Goal: Task Accomplishment & Management: Use online tool/utility

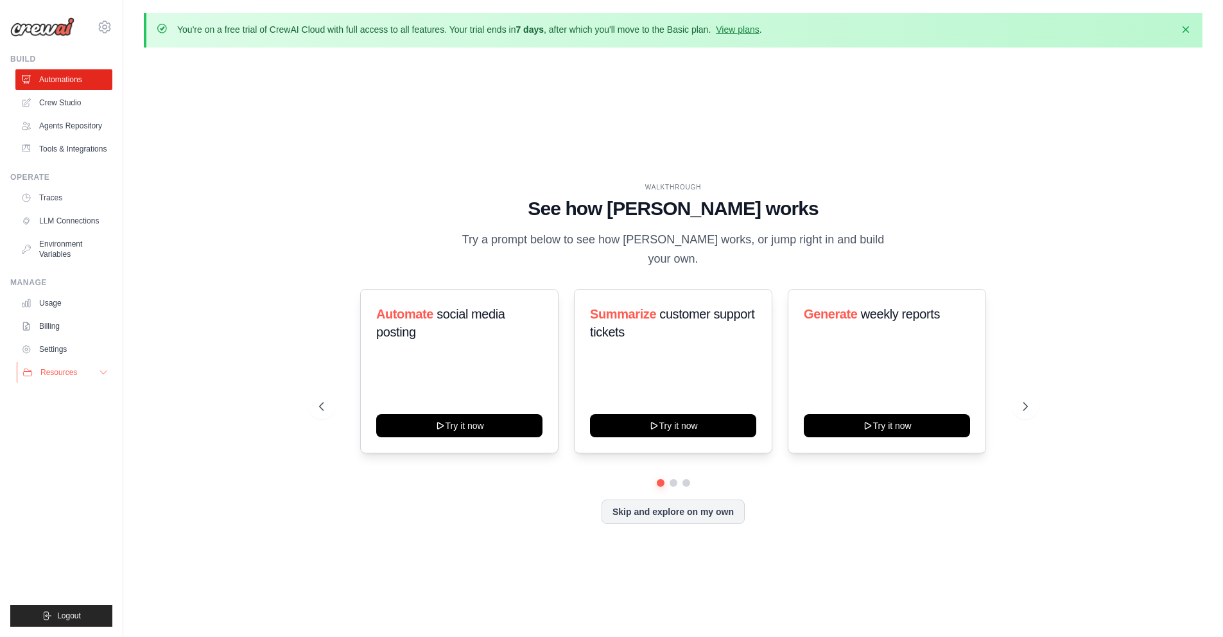
click at [104, 379] on button "Resources" at bounding box center [65, 372] width 97 height 21
click at [69, 153] on link "Tools & Integrations" at bounding box center [65, 149] width 97 height 21
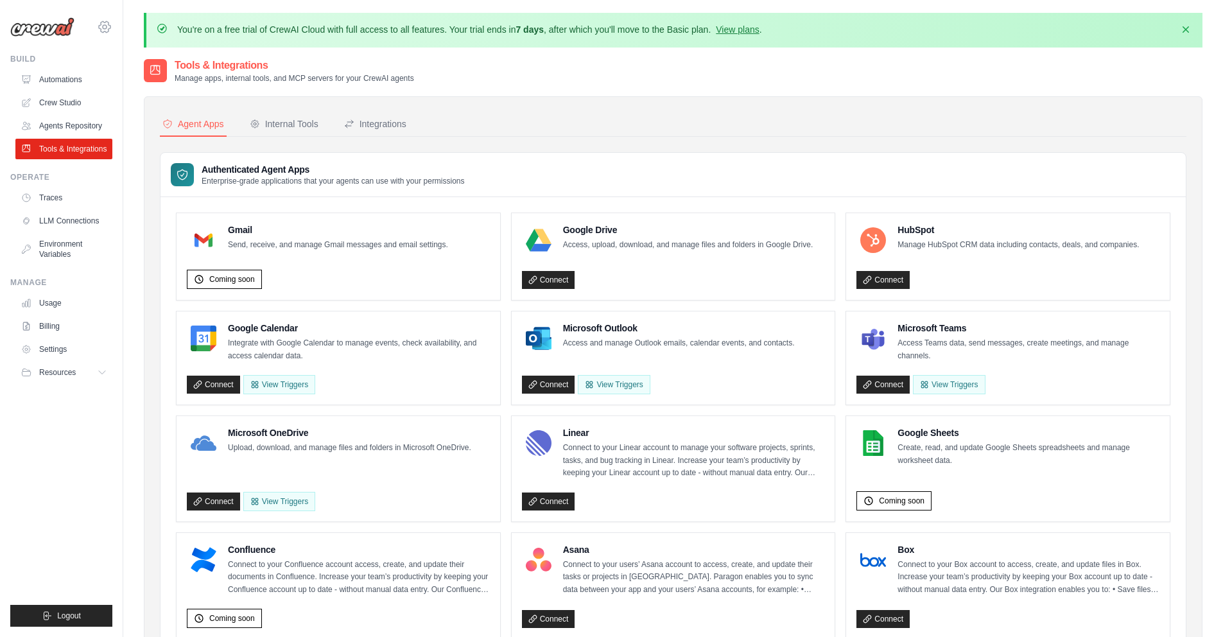
click at [106, 29] on icon at bounding box center [104, 26] width 15 height 15
click at [297, 133] on button "Internal Tools" at bounding box center [284, 124] width 74 height 24
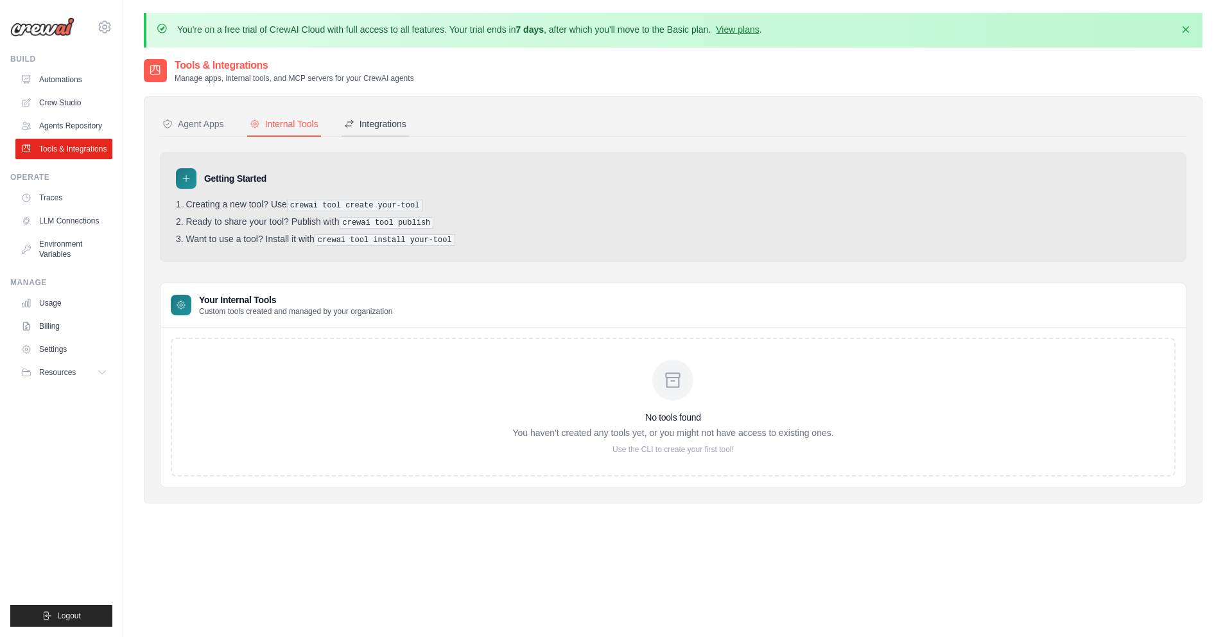
click at [374, 130] on button "Integrations" at bounding box center [374, 124] width 67 height 24
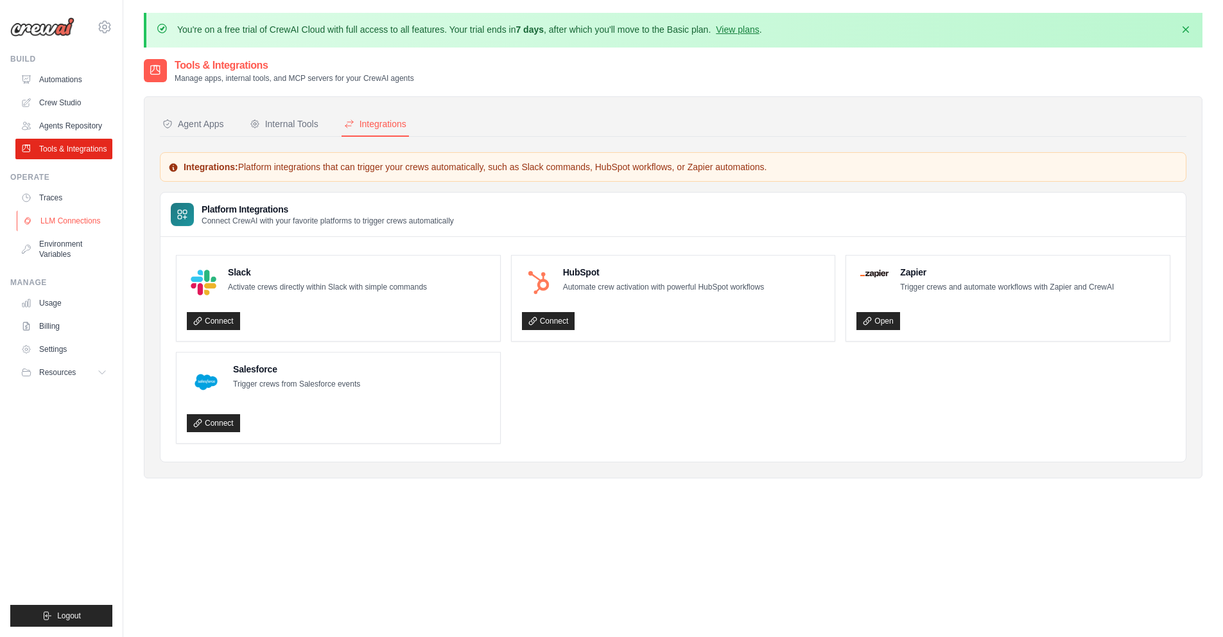
click at [30, 220] on icon at bounding box center [28, 221] width 6 height 6
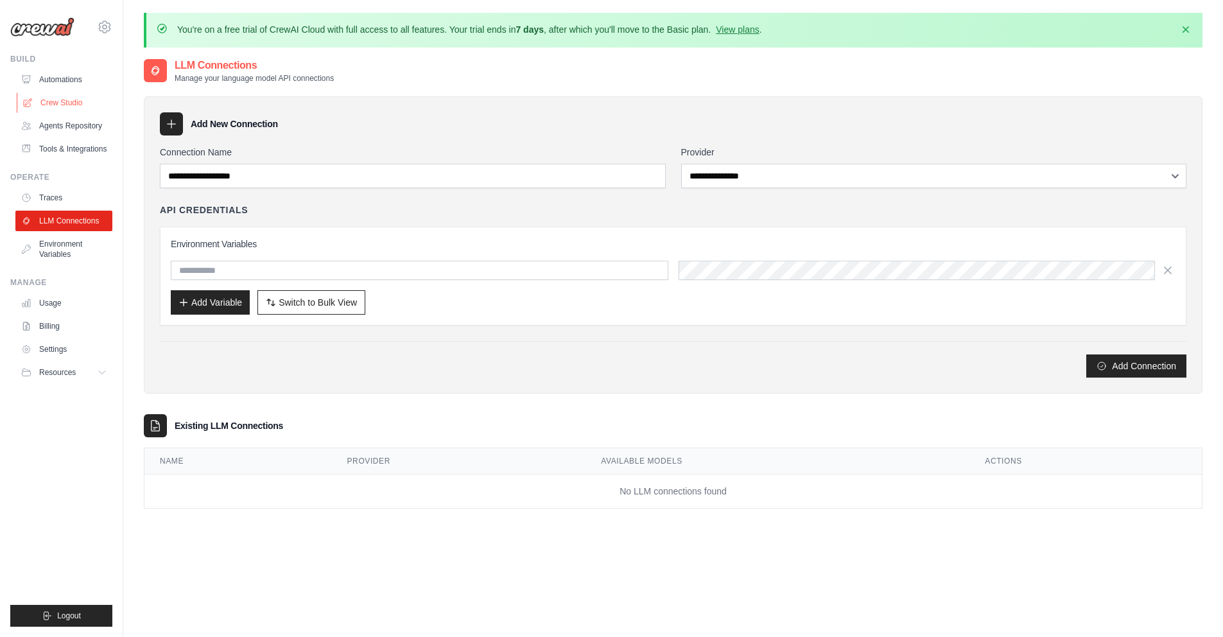
click at [55, 99] on link "Crew Studio" at bounding box center [65, 102] width 97 height 21
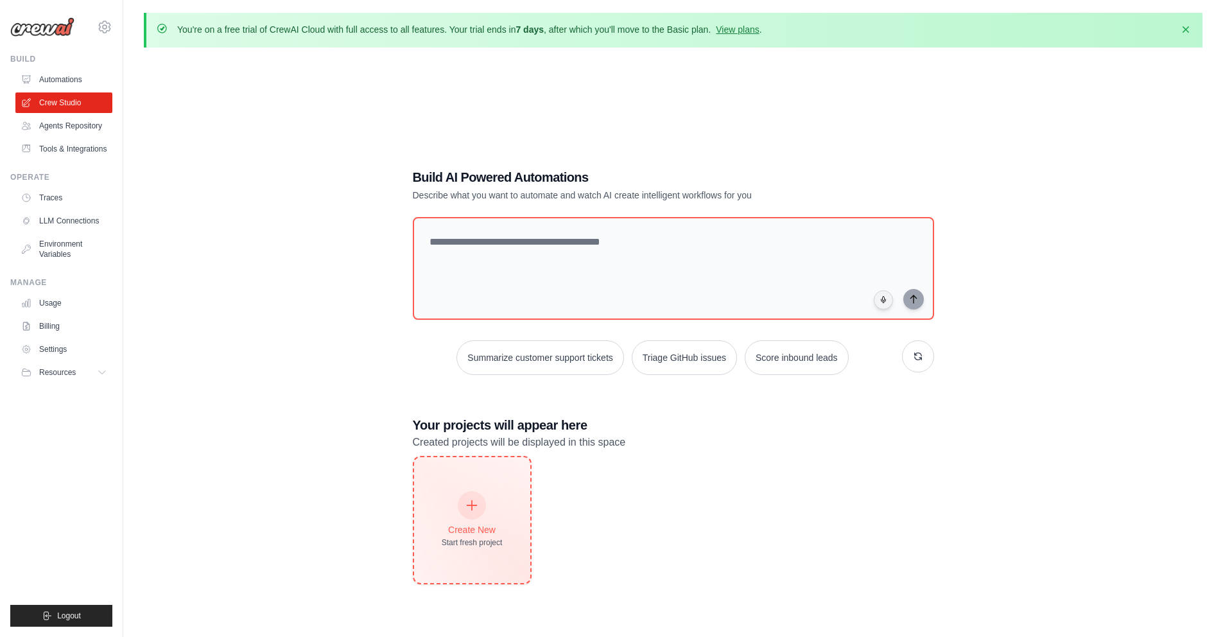
click at [458, 470] on div "Create New Start fresh project" at bounding box center [472, 520] width 116 height 126
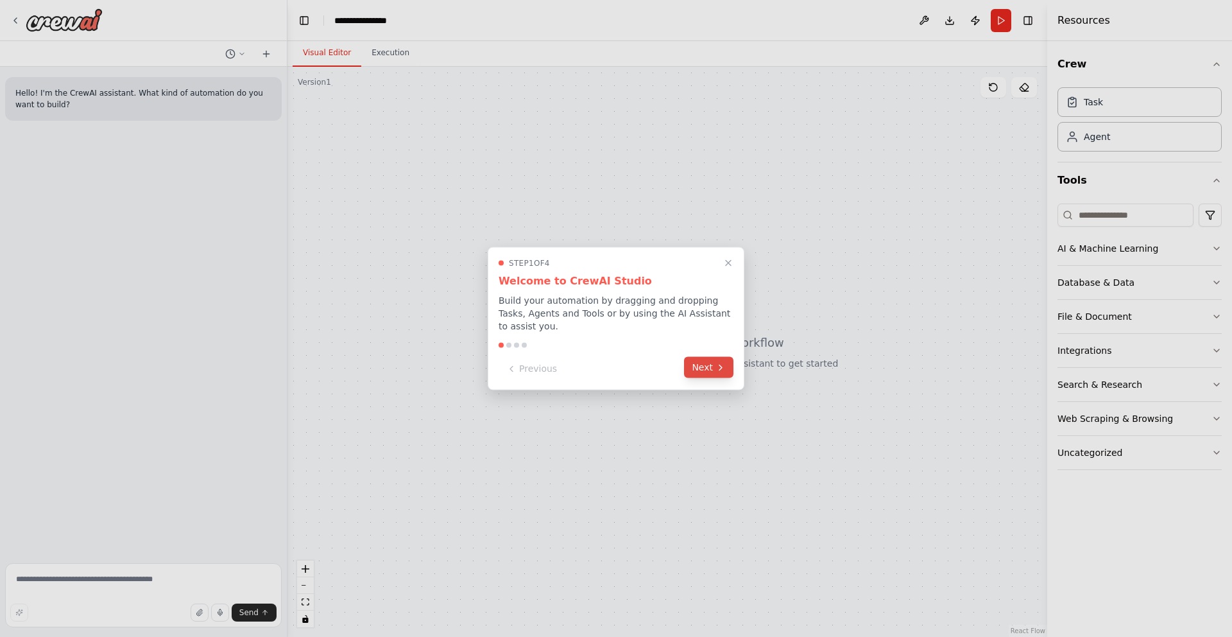
click at [714, 374] on button "Next" at bounding box center [708, 367] width 49 height 21
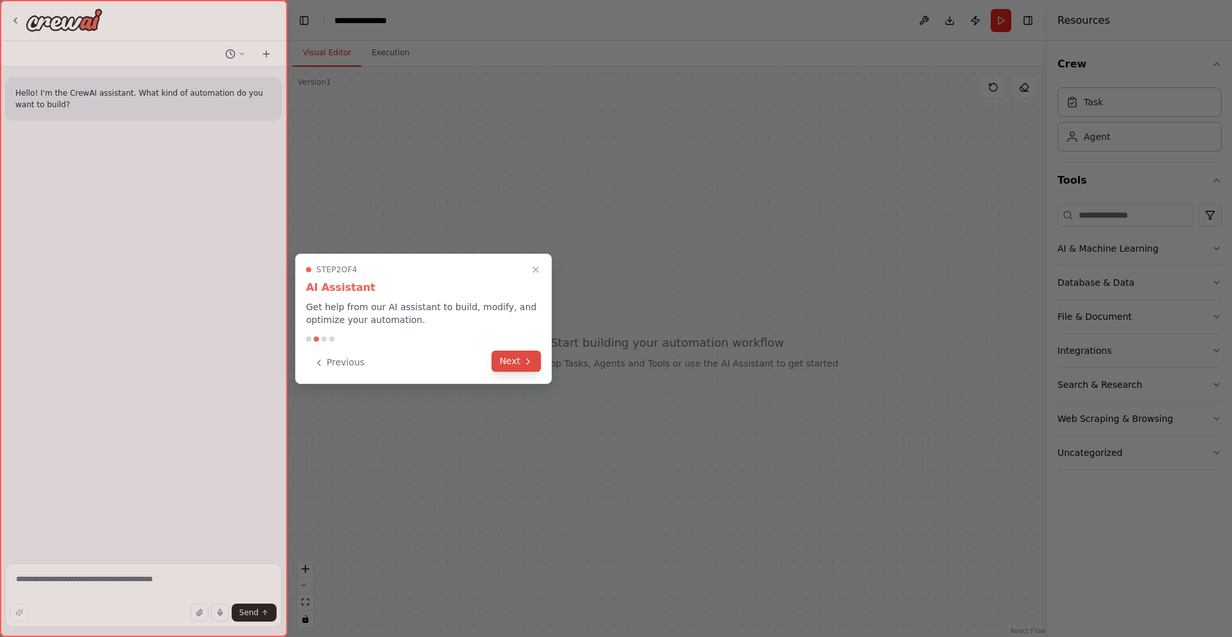
click at [501, 354] on button "Next" at bounding box center [516, 360] width 49 height 21
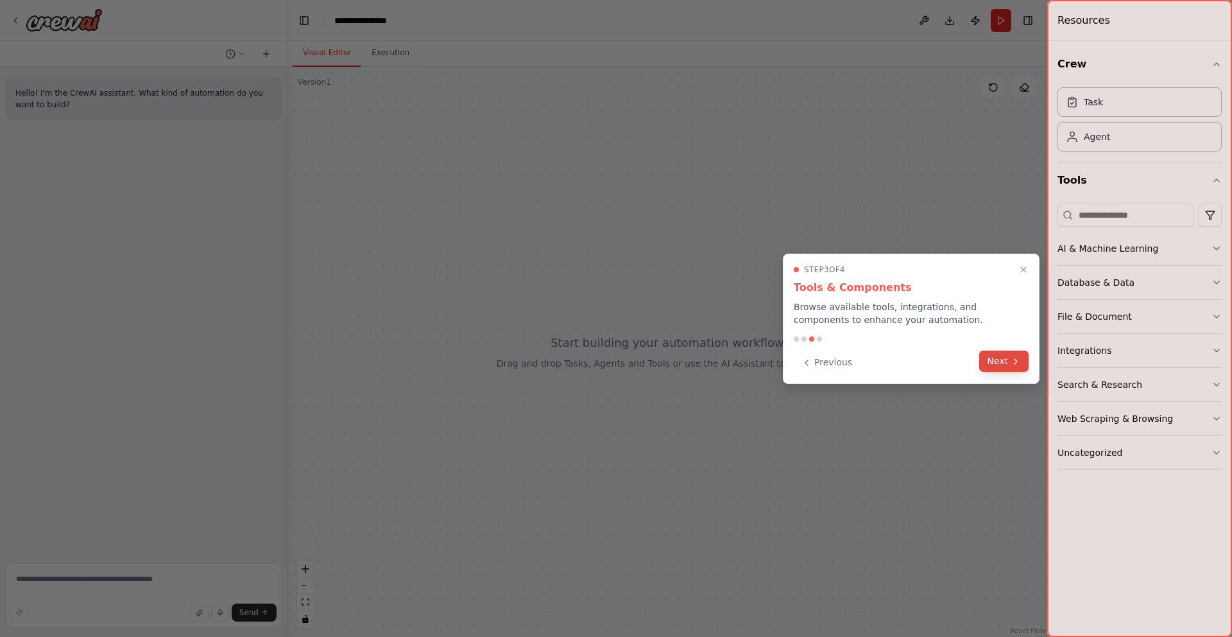
click at [1001, 358] on button "Next" at bounding box center [1003, 360] width 49 height 21
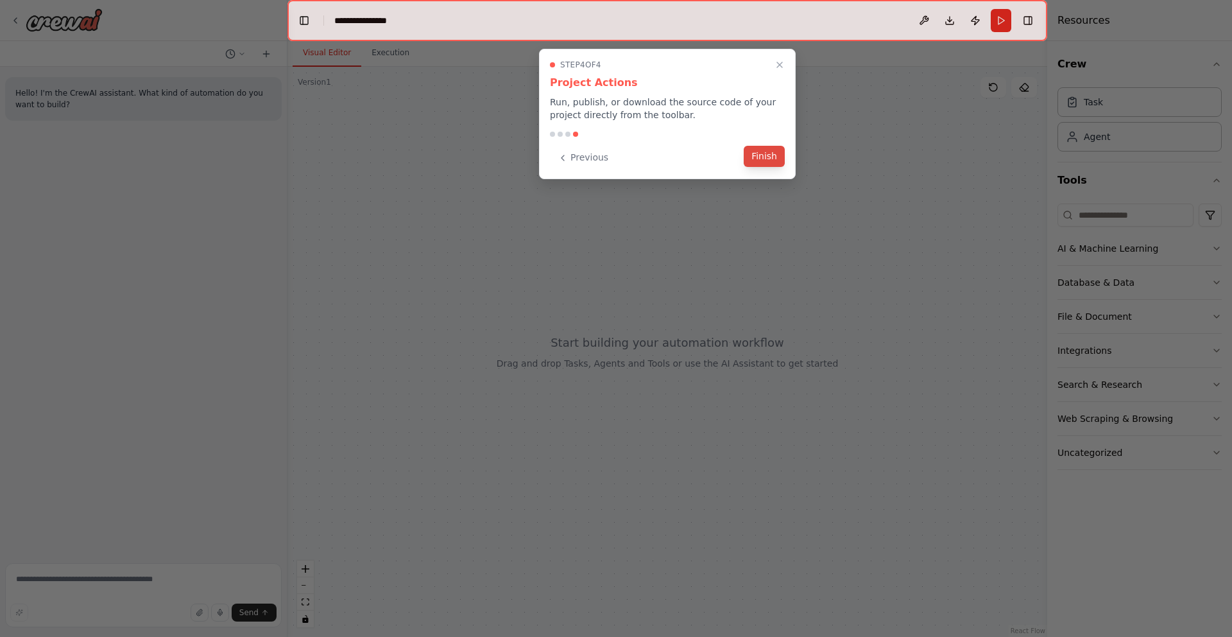
click at [763, 161] on button "Finish" at bounding box center [764, 156] width 41 height 21
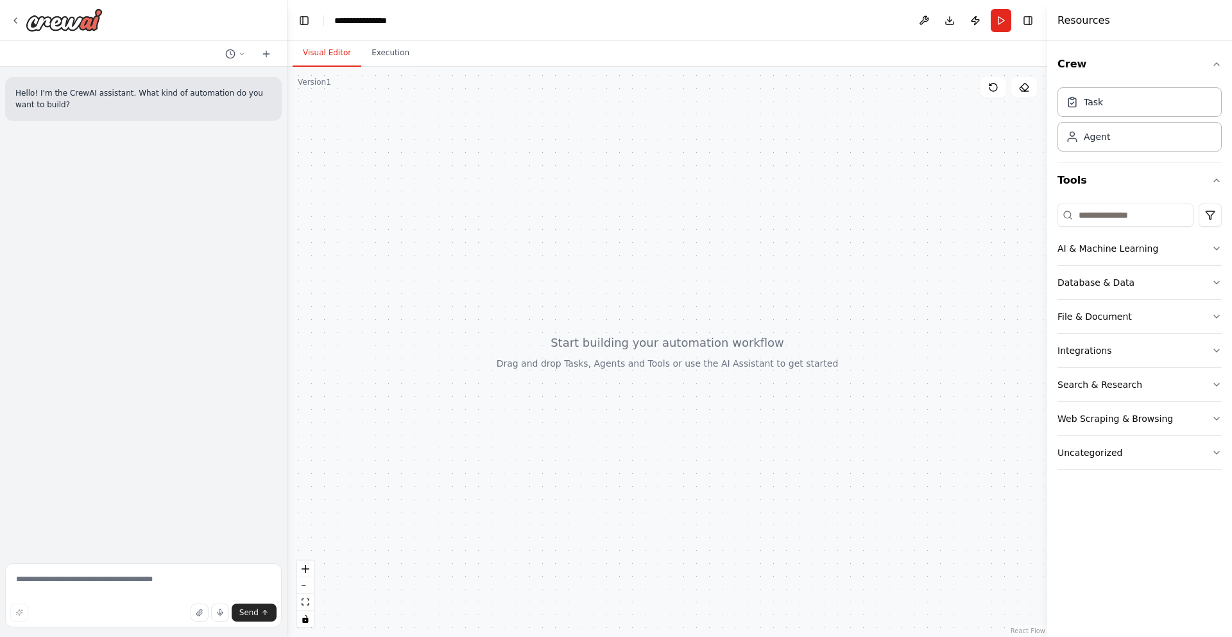
drag, startPoint x: 759, startPoint y: 165, endPoint x: 689, endPoint y: 179, distance: 71.4
click at [689, 179] on div at bounding box center [668, 352] width 760 height 570
drag, startPoint x: 694, startPoint y: 231, endPoint x: 730, endPoint y: 225, distance: 36.4
click at [730, 225] on div at bounding box center [668, 352] width 760 height 570
click at [1126, 258] on button "AI & Machine Learning" at bounding box center [1140, 248] width 164 height 33
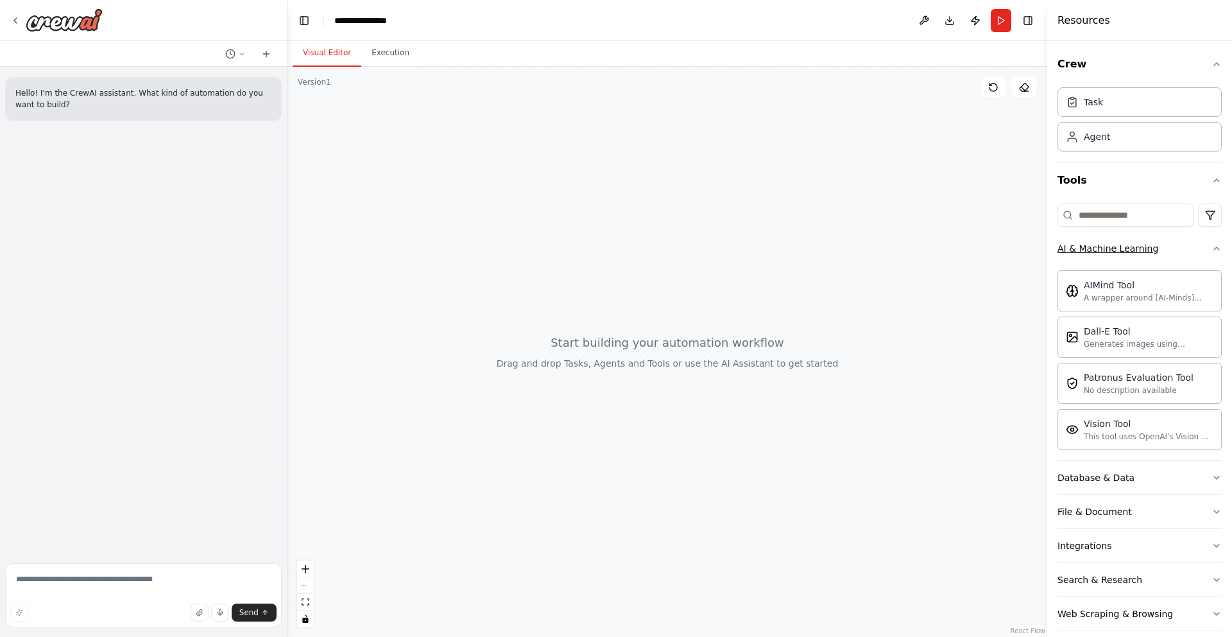
click at [1122, 249] on div "AI & Machine Learning" at bounding box center [1108, 248] width 101 height 13
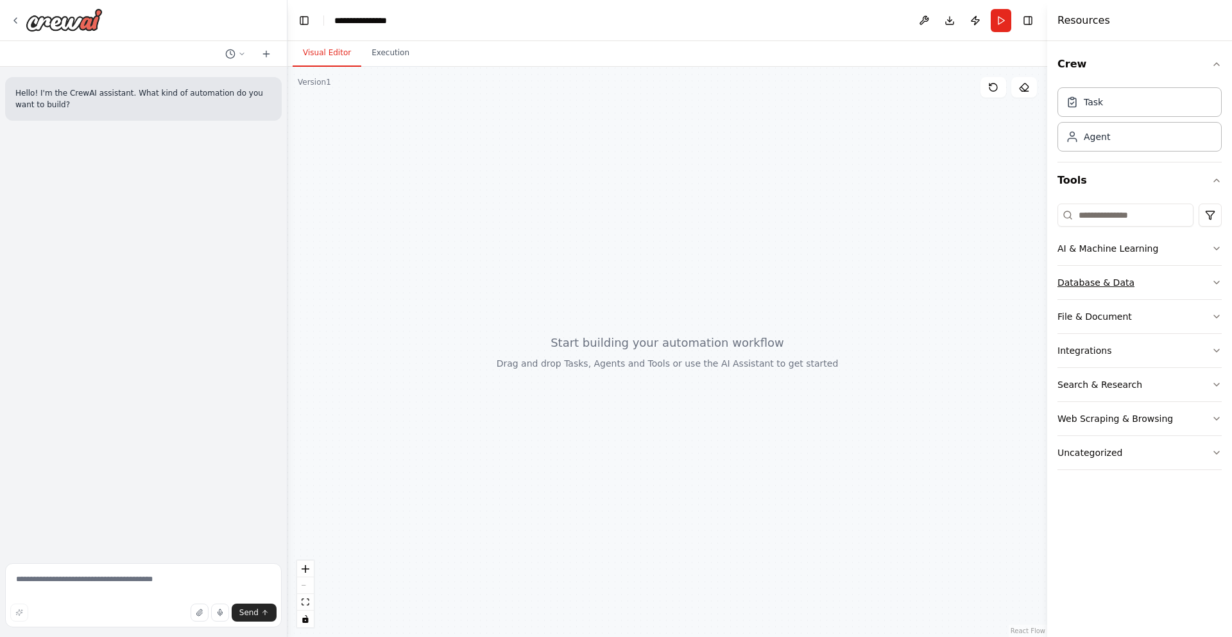
click at [1081, 277] on div "Database & Data" at bounding box center [1096, 282] width 77 height 13
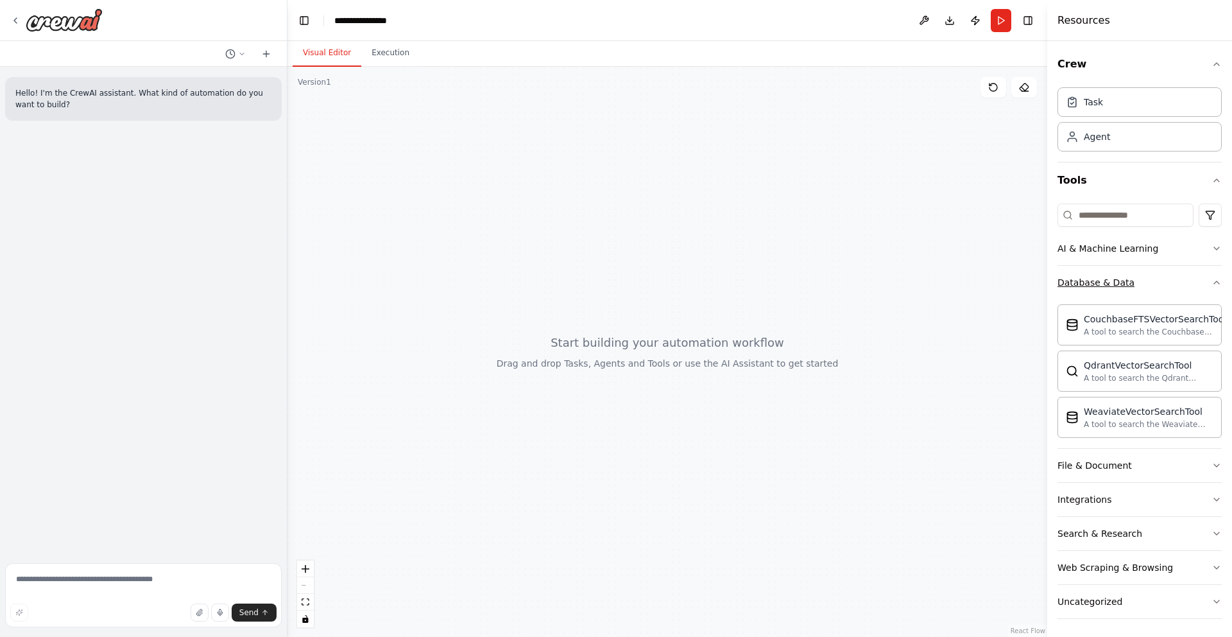
click at [1081, 277] on div "Database & Data" at bounding box center [1096, 282] width 77 height 13
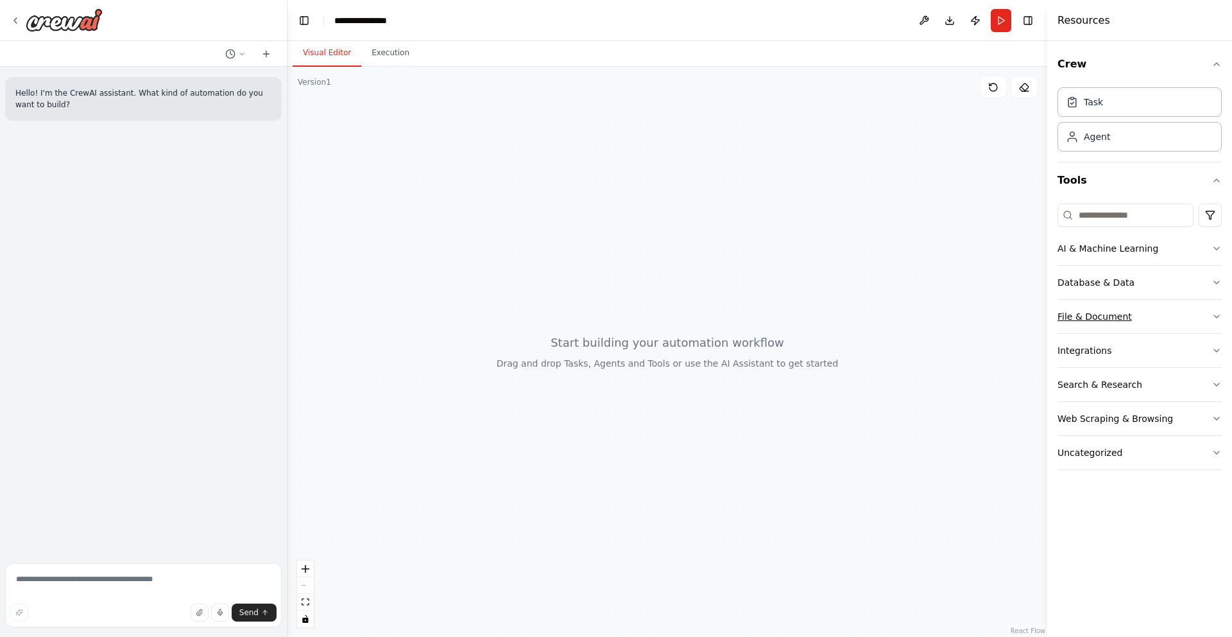
click at [1110, 322] on div "File & Document" at bounding box center [1095, 316] width 74 height 13
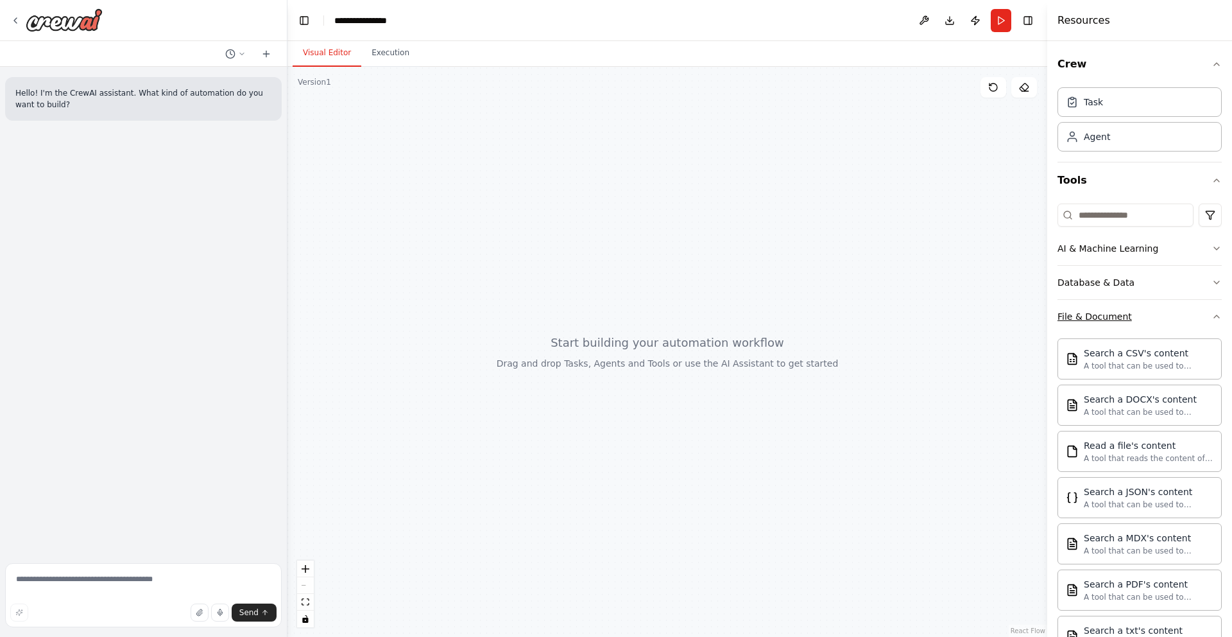
click at [1110, 322] on div "File & Document" at bounding box center [1095, 316] width 74 height 13
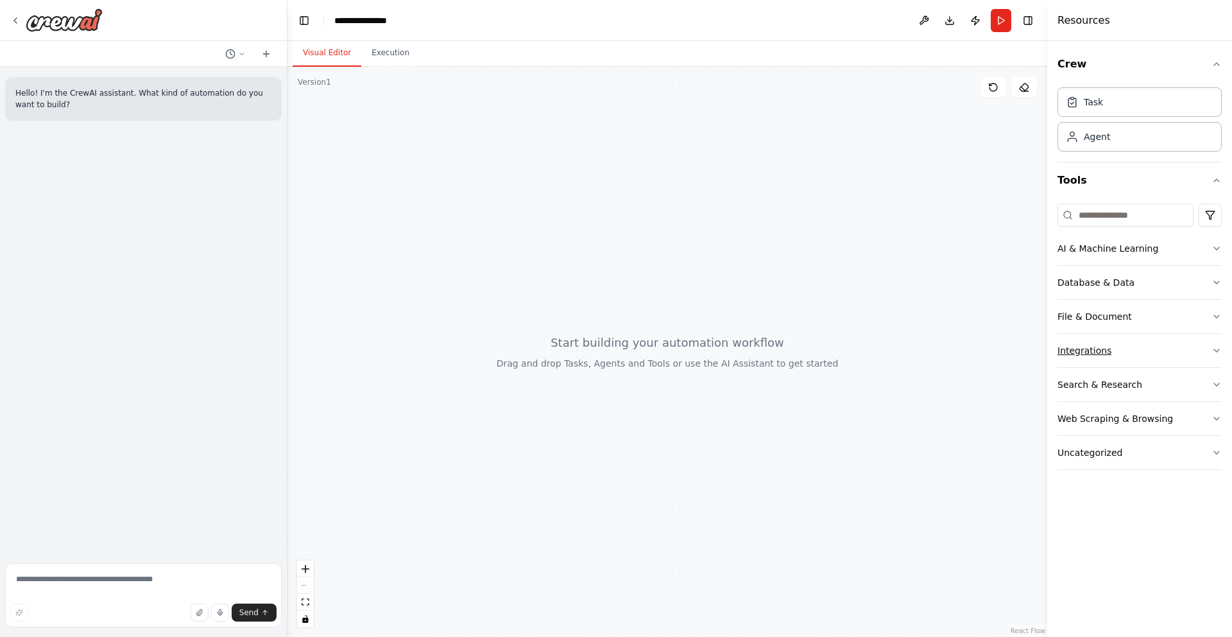
click at [1112, 335] on button "Integrations" at bounding box center [1140, 350] width 164 height 33
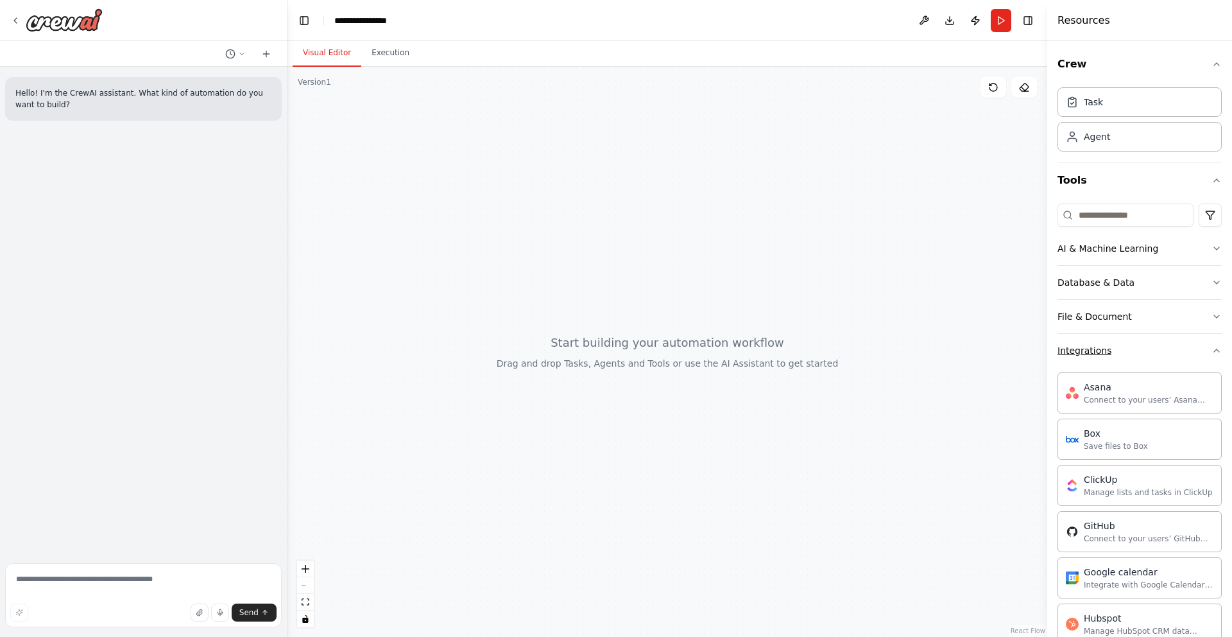
click at [1110, 340] on button "Integrations" at bounding box center [1140, 350] width 164 height 33
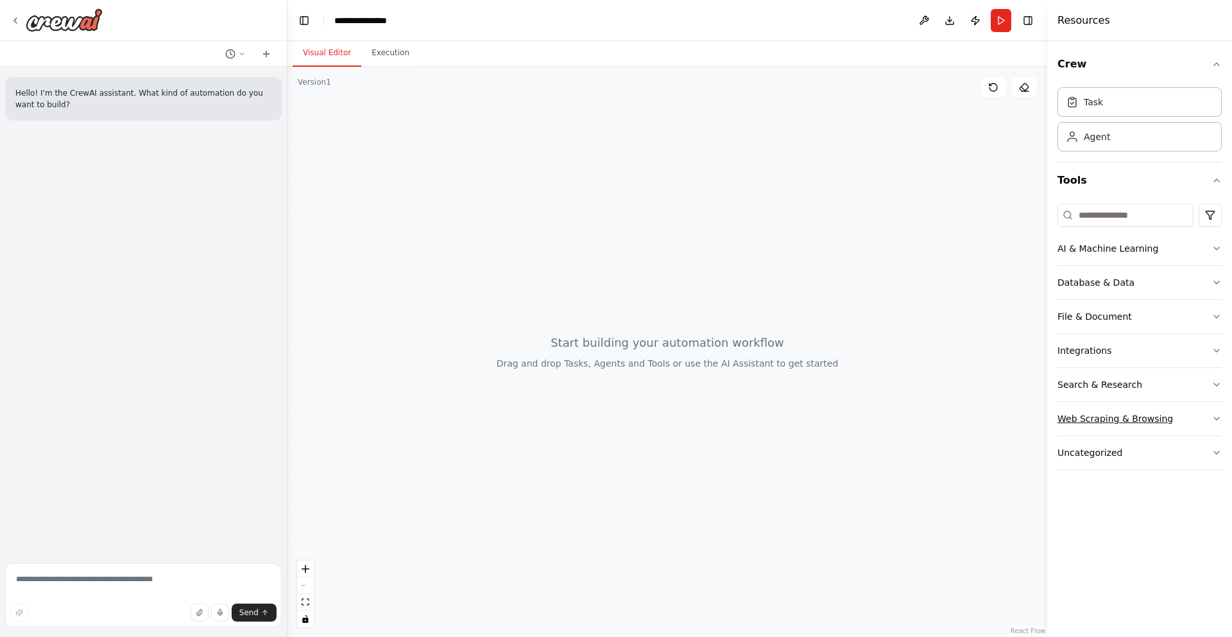
click at [1117, 409] on button "Web Scraping & Browsing" at bounding box center [1140, 418] width 164 height 33
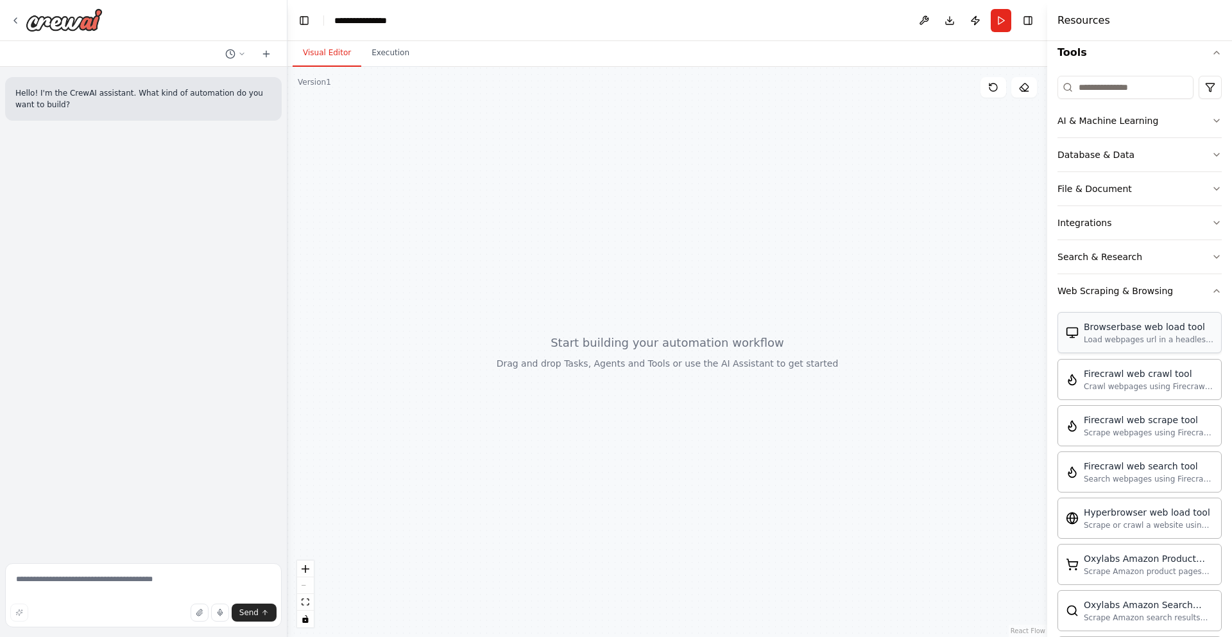
scroll to position [126, 0]
click at [1104, 303] on button "Web Scraping & Browsing" at bounding box center [1140, 292] width 164 height 33
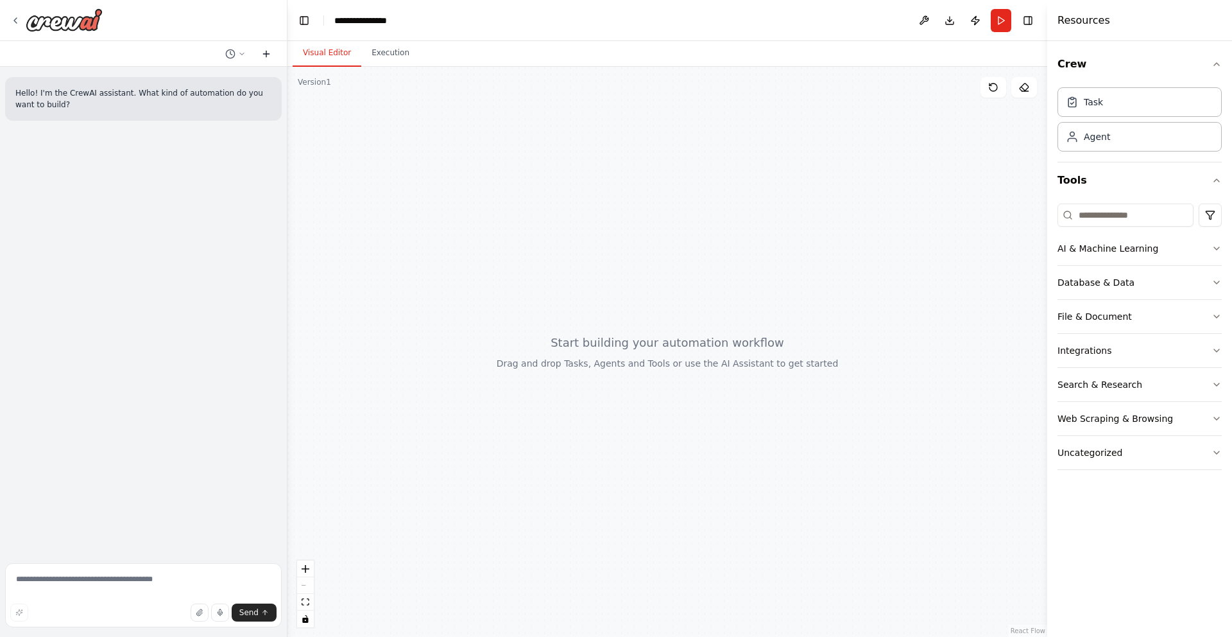
click at [257, 58] on button at bounding box center [266, 53] width 21 height 15
click at [262, 57] on icon at bounding box center [266, 54] width 10 height 10
